Goal: Task Accomplishment & Management: Use online tool/utility

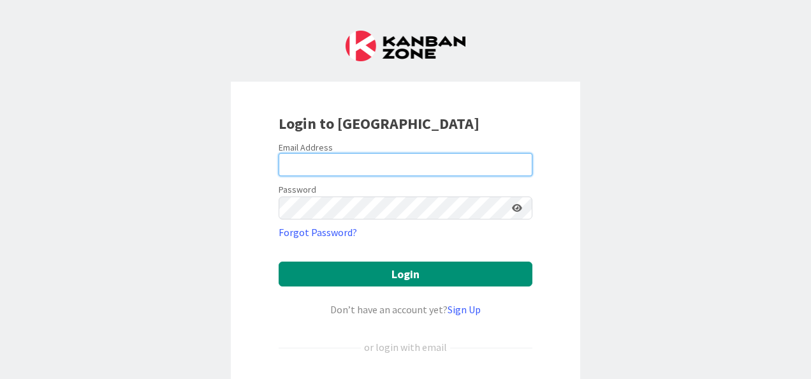
click at [397, 166] on input "email" at bounding box center [406, 164] width 254 height 23
type input "[PERSON_NAME][EMAIL_ADDRESS][DOMAIN_NAME]"
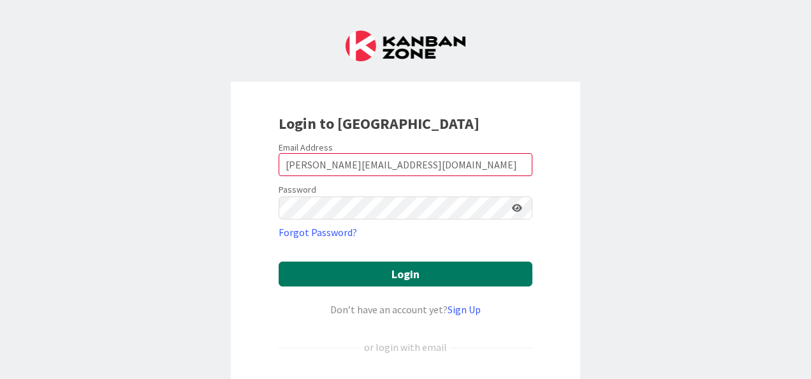
click at [383, 273] on button "Login" at bounding box center [406, 273] width 254 height 25
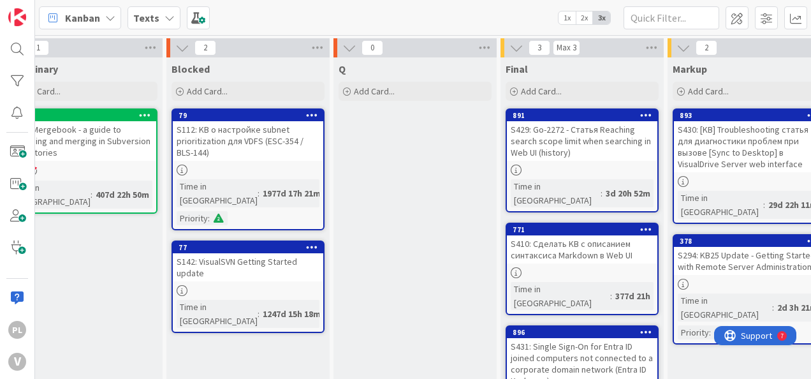
scroll to position [0, 708]
click at [349, 52] on icon at bounding box center [350, 48] width 14 height 14
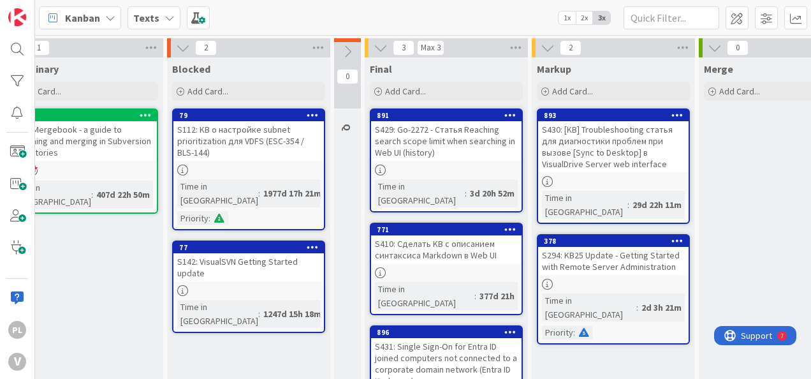
click at [337, 51] on button at bounding box center [347, 51] width 27 height 19
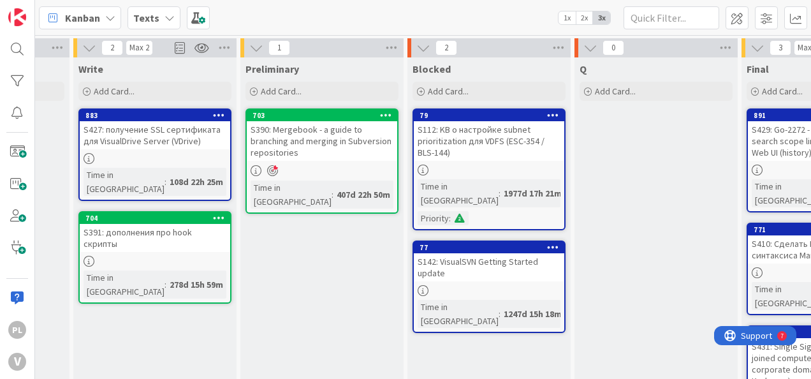
scroll to position [0, 465]
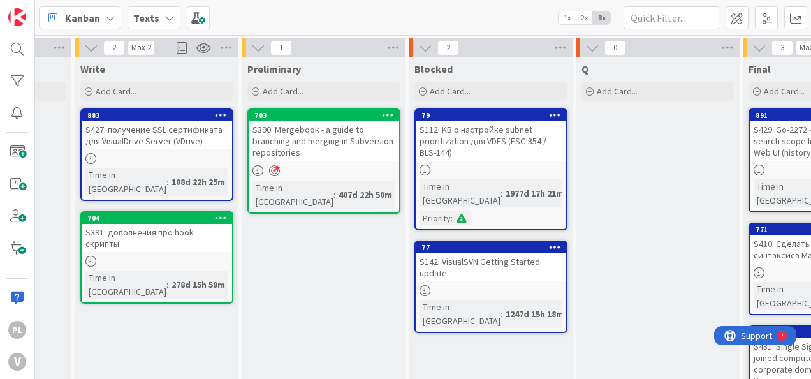
click at [141, 132] on div "S427: получение SSL сертификата для VisualDrive Server (VDrive)" at bounding box center [157, 135] width 150 height 28
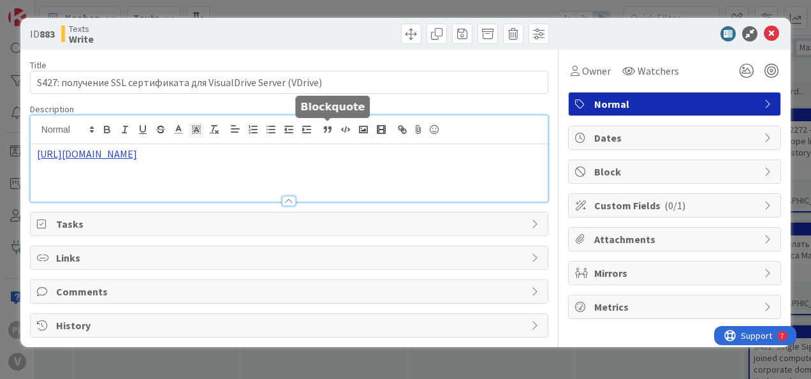
click at [321, 133] on div "[URL][DOMAIN_NAME]" at bounding box center [289, 158] width 517 height 86
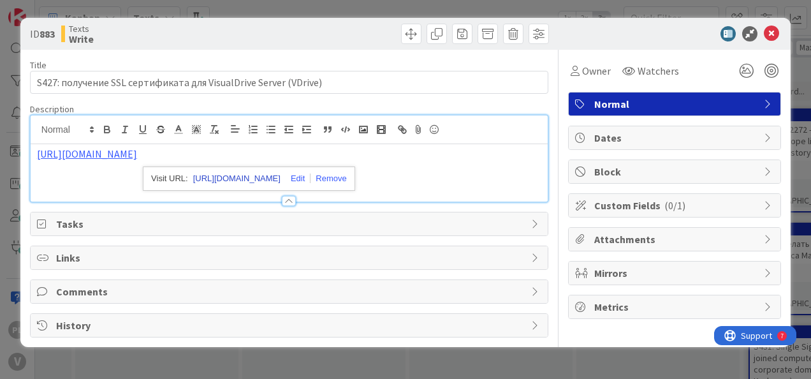
click at [262, 176] on link "[URL][DOMAIN_NAME]" at bounding box center [236, 178] width 87 height 17
click at [516, 7] on div "ID 883 Texts Write Title 63 / 128 S427: получение SSL сертификата для VisualDri…" at bounding box center [405, 189] width 811 height 379
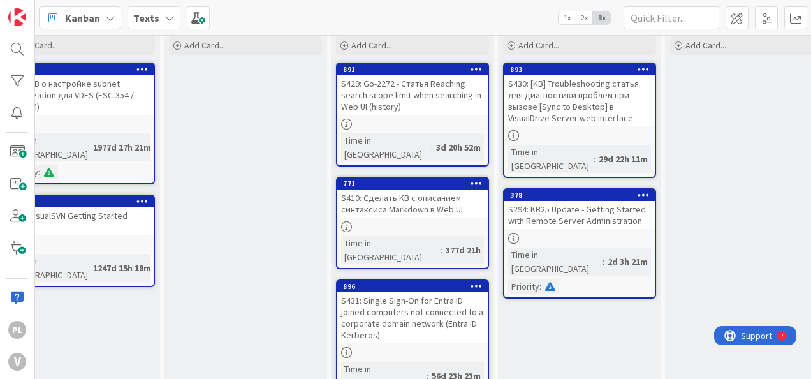
scroll to position [0, 878]
